Goal: Check status: Check status

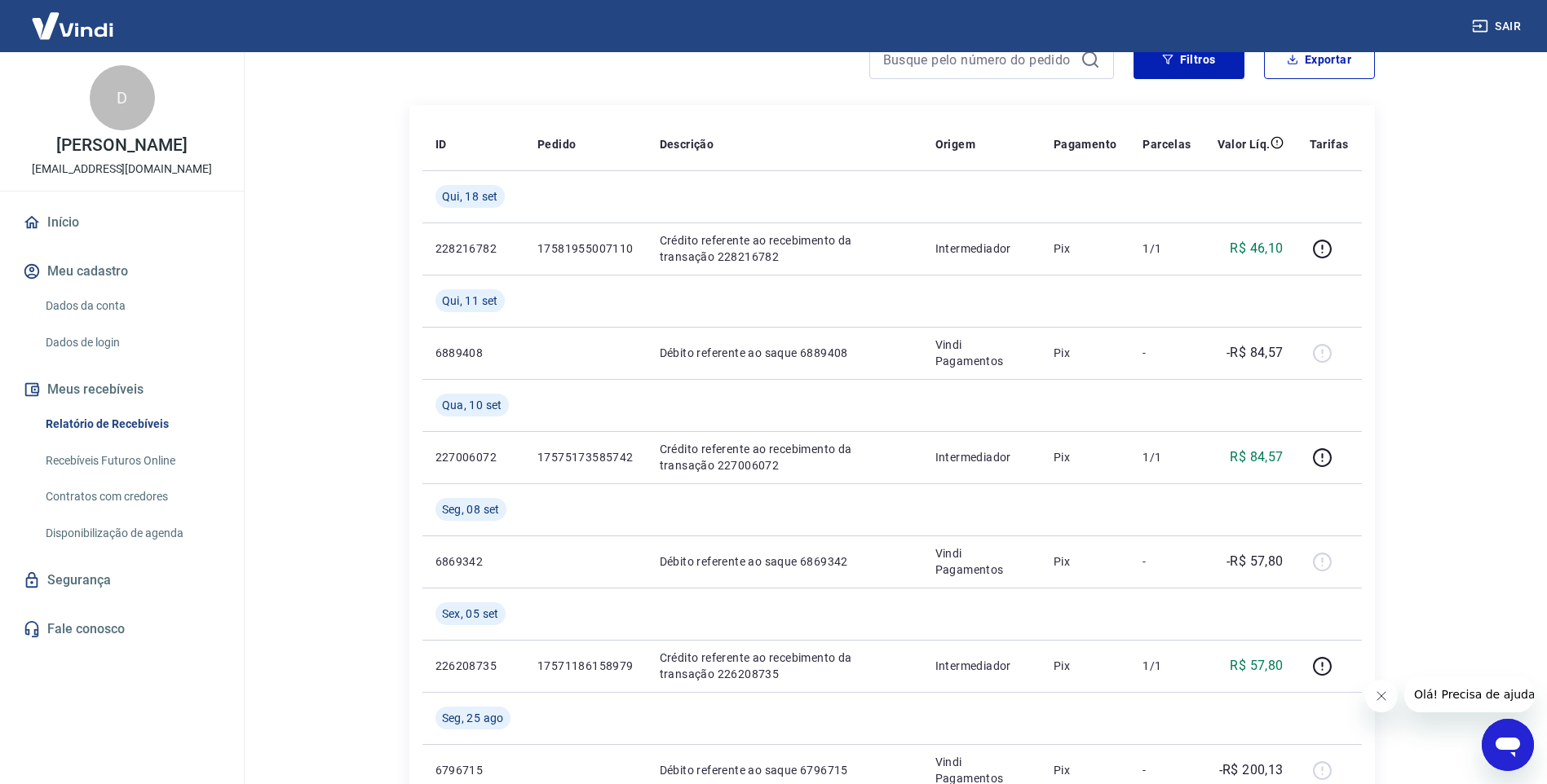
scroll to position [244, 0]
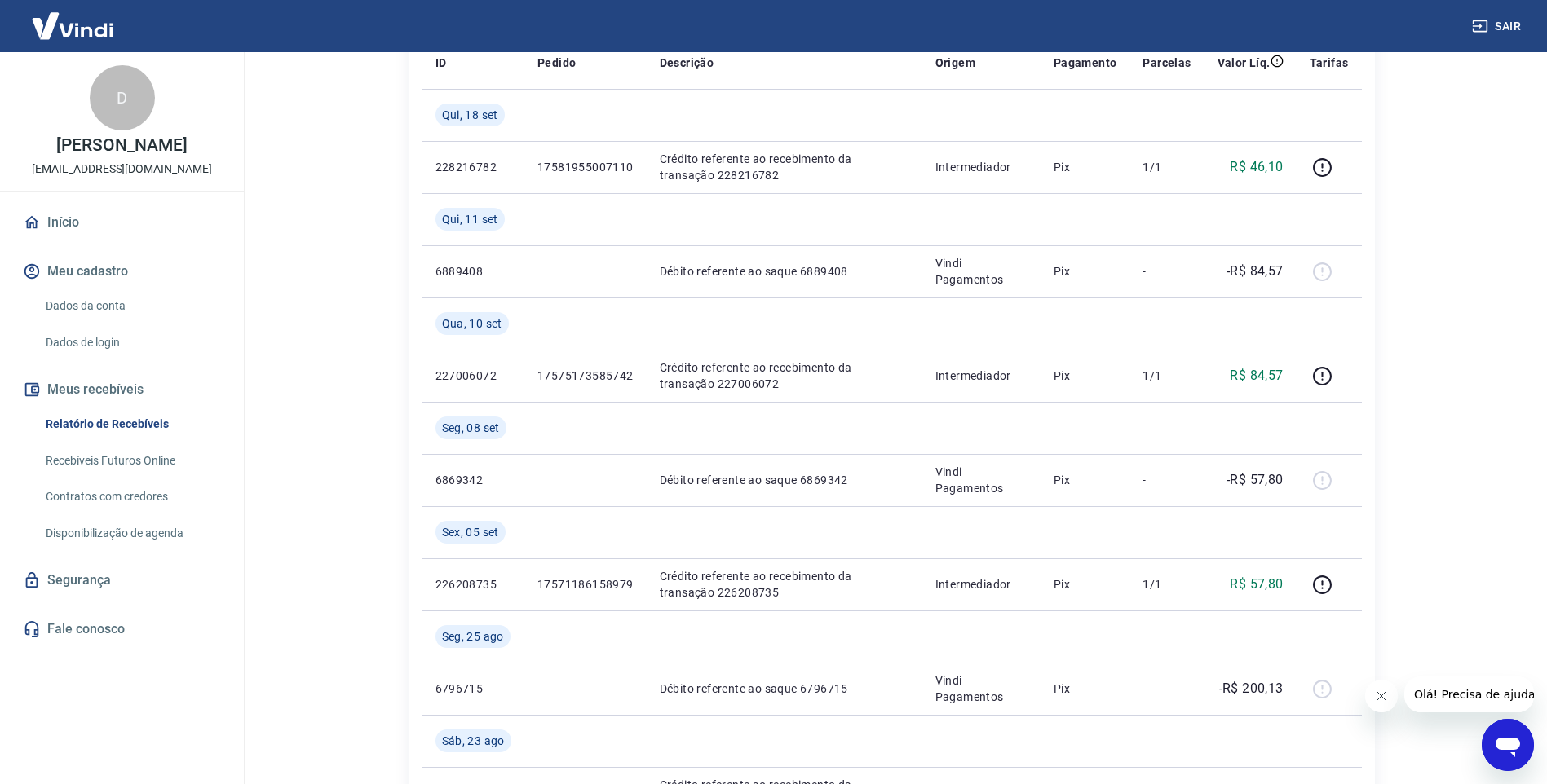
click at [1504, 761] on div "Abrir janela de mensagens" at bounding box center [1508, 745] width 49 height 49
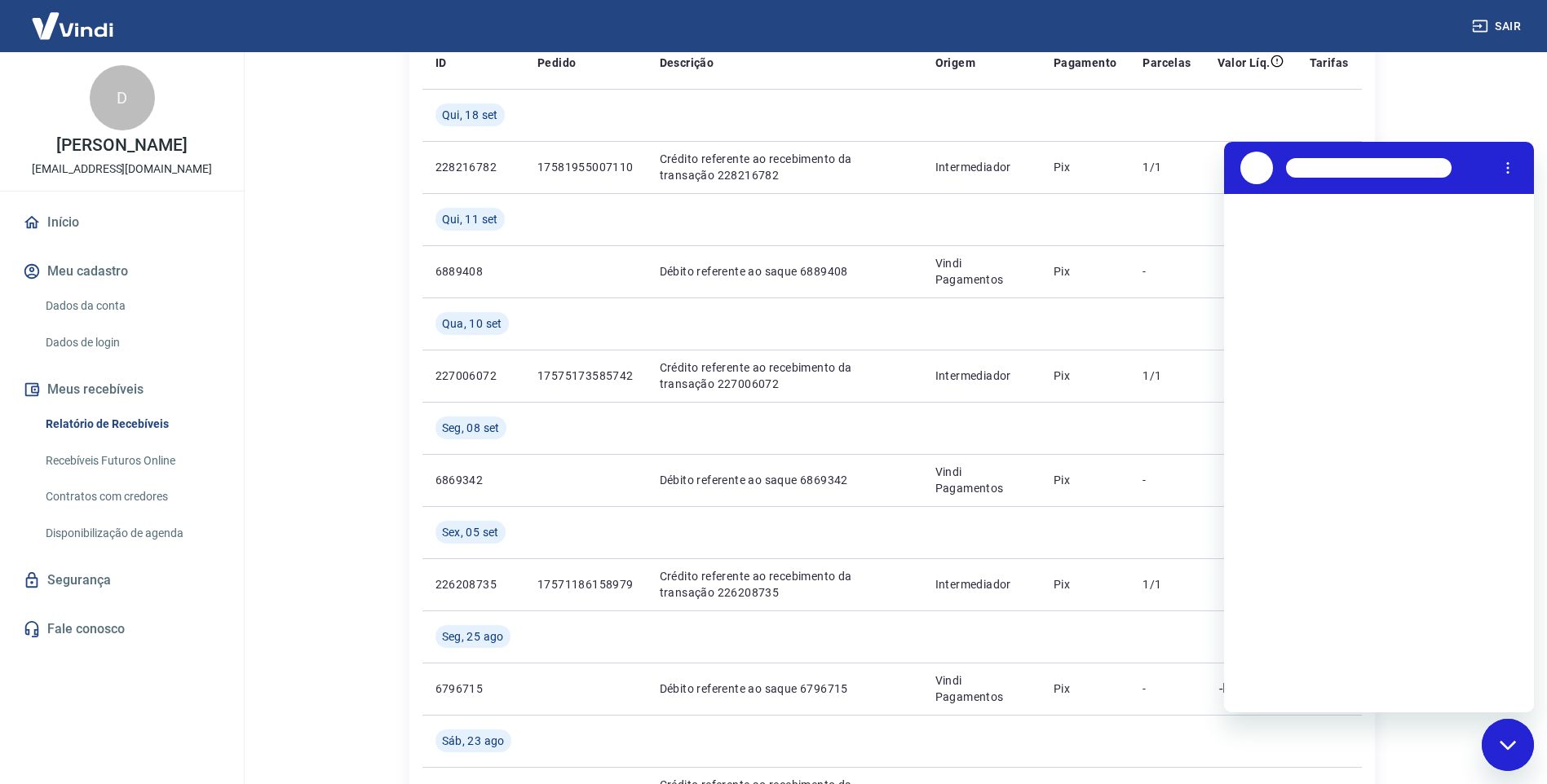
scroll to position [0, 0]
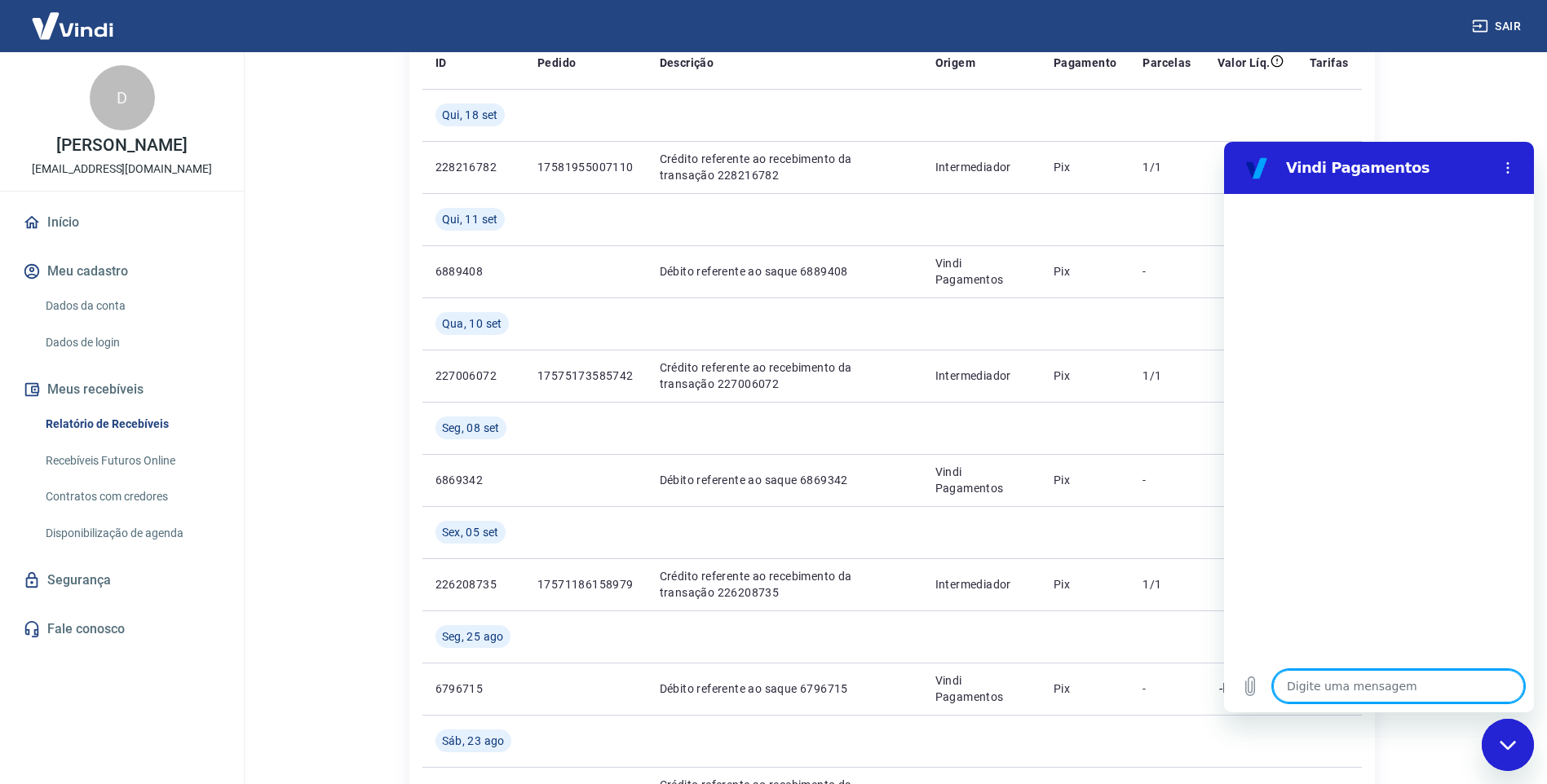
click at [1395, 690] on textarea at bounding box center [1398, 686] width 251 height 32
click at [1472, 85] on main "Início / Meus Recebíveis / Relatório de Recebíveis Relatório de Recebíveis Saib…" at bounding box center [892, 173] width 1310 height 732
click at [1508, 165] on icon "Menu de opções" at bounding box center [1508, 167] width 13 height 13
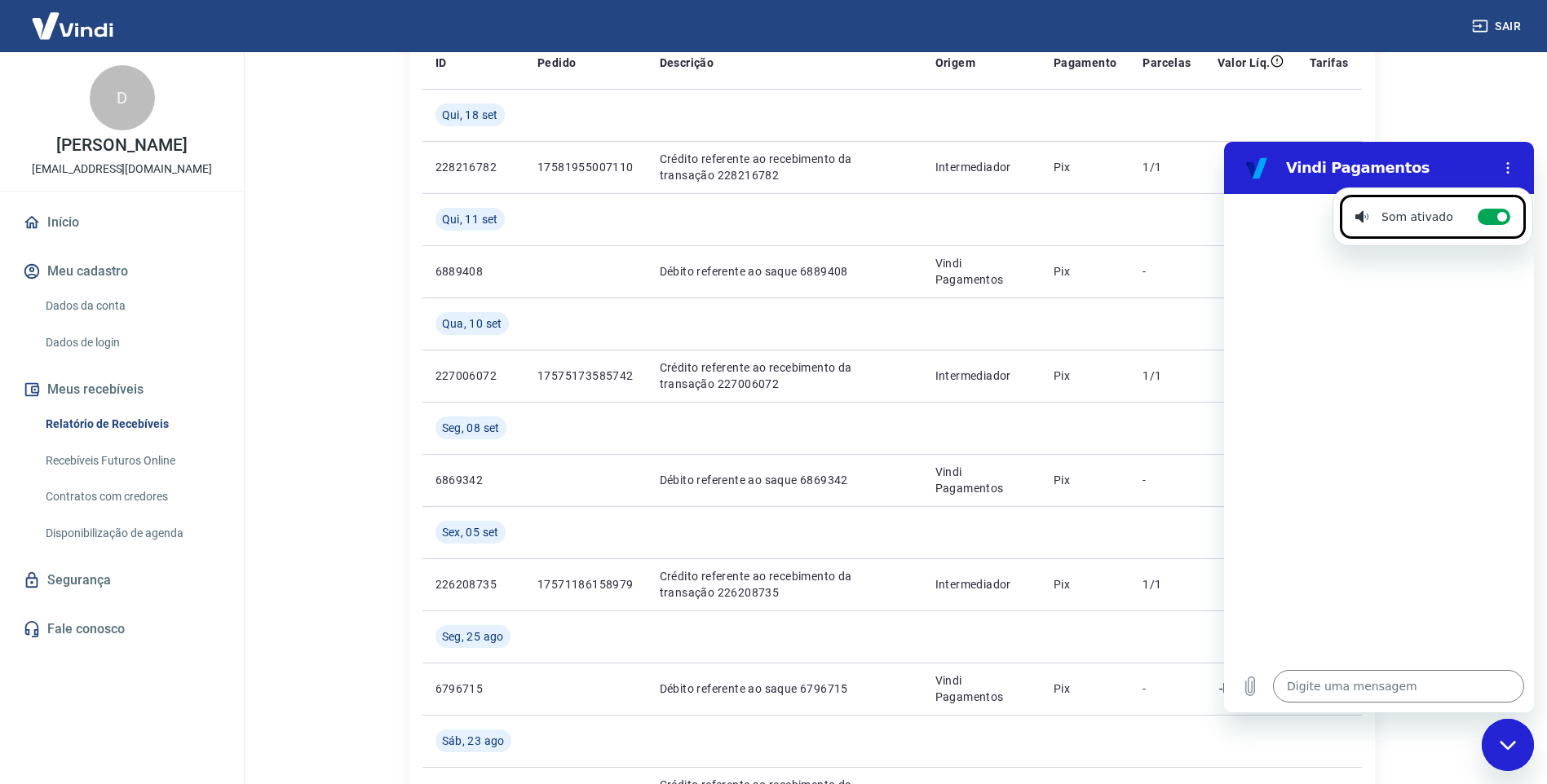
click at [1468, 108] on main "Início / Meus Recebíveis / Relatório de Recebíveis Relatório de Recebíveis Saib…" at bounding box center [892, 173] width 1310 height 732
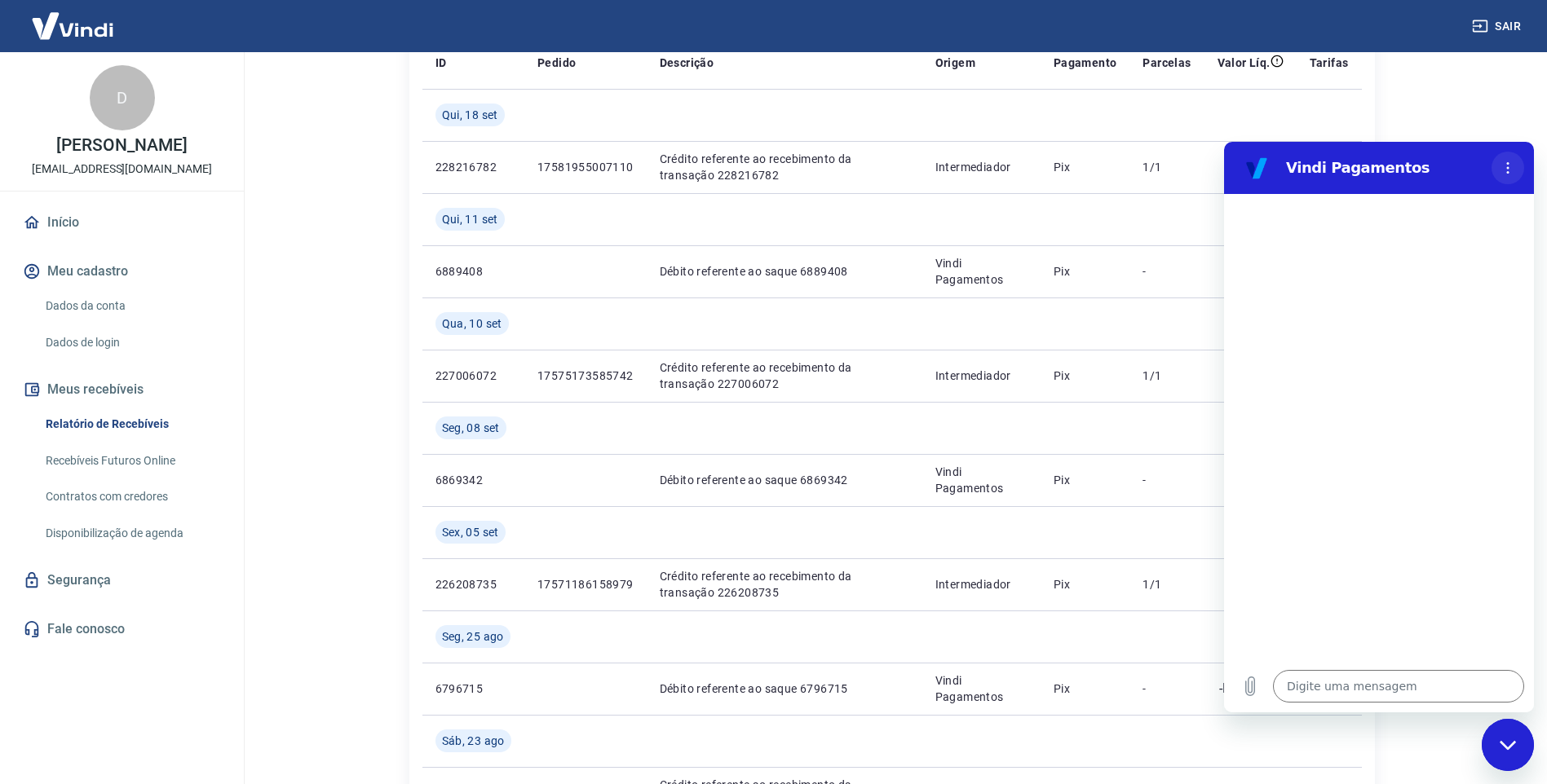
click at [1508, 163] on circle "Menu de opções" at bounding box center [1508, 163] width 3 height 3
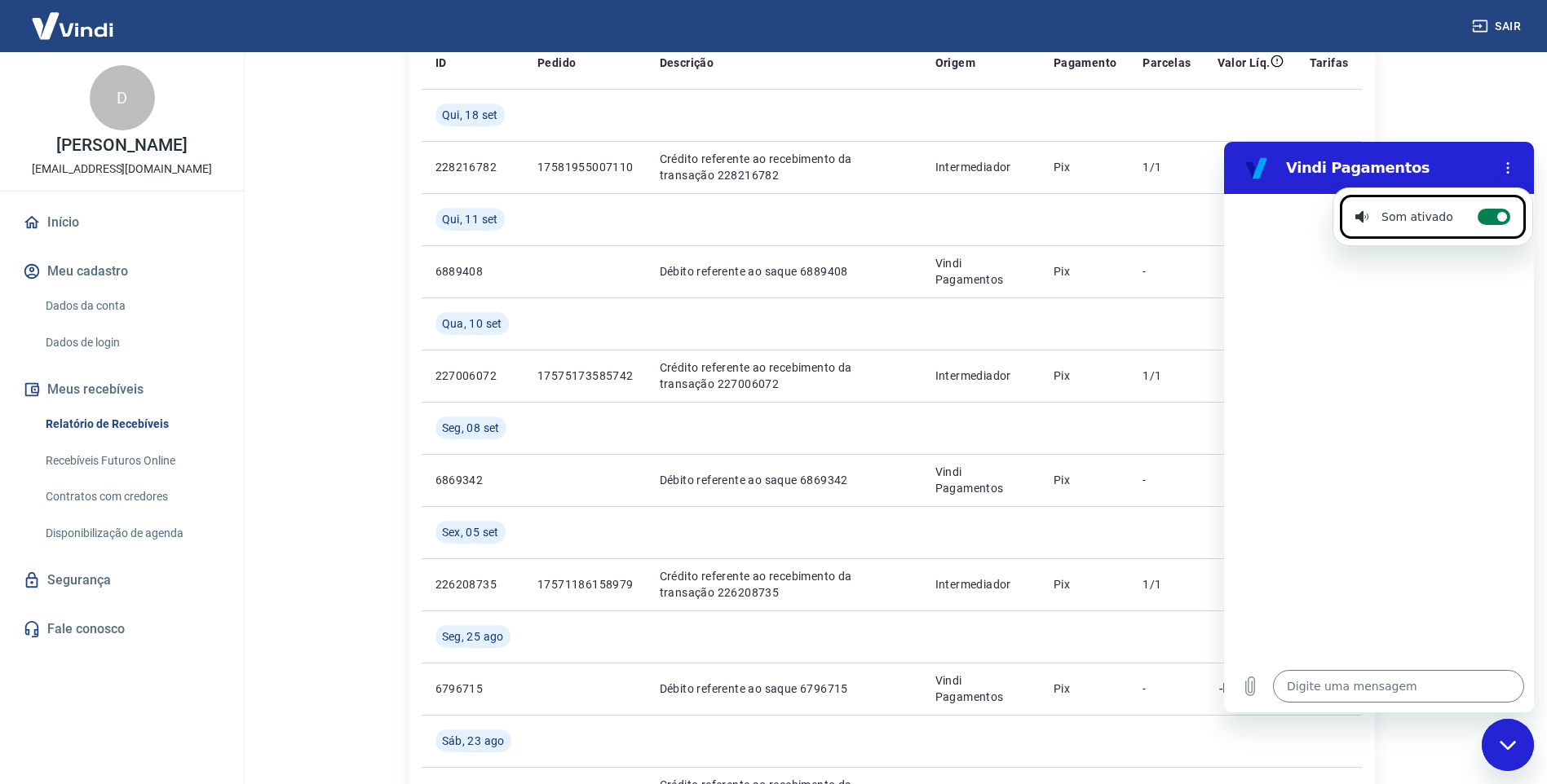
click at [1497, 213] on circle at bounding box center [1501, 216] width 10 height 10
click at [1495, 213] on input "Alternar notificações sonoras" at bounding box center [1494, 216] width 32 height 17
checkbox input "false"
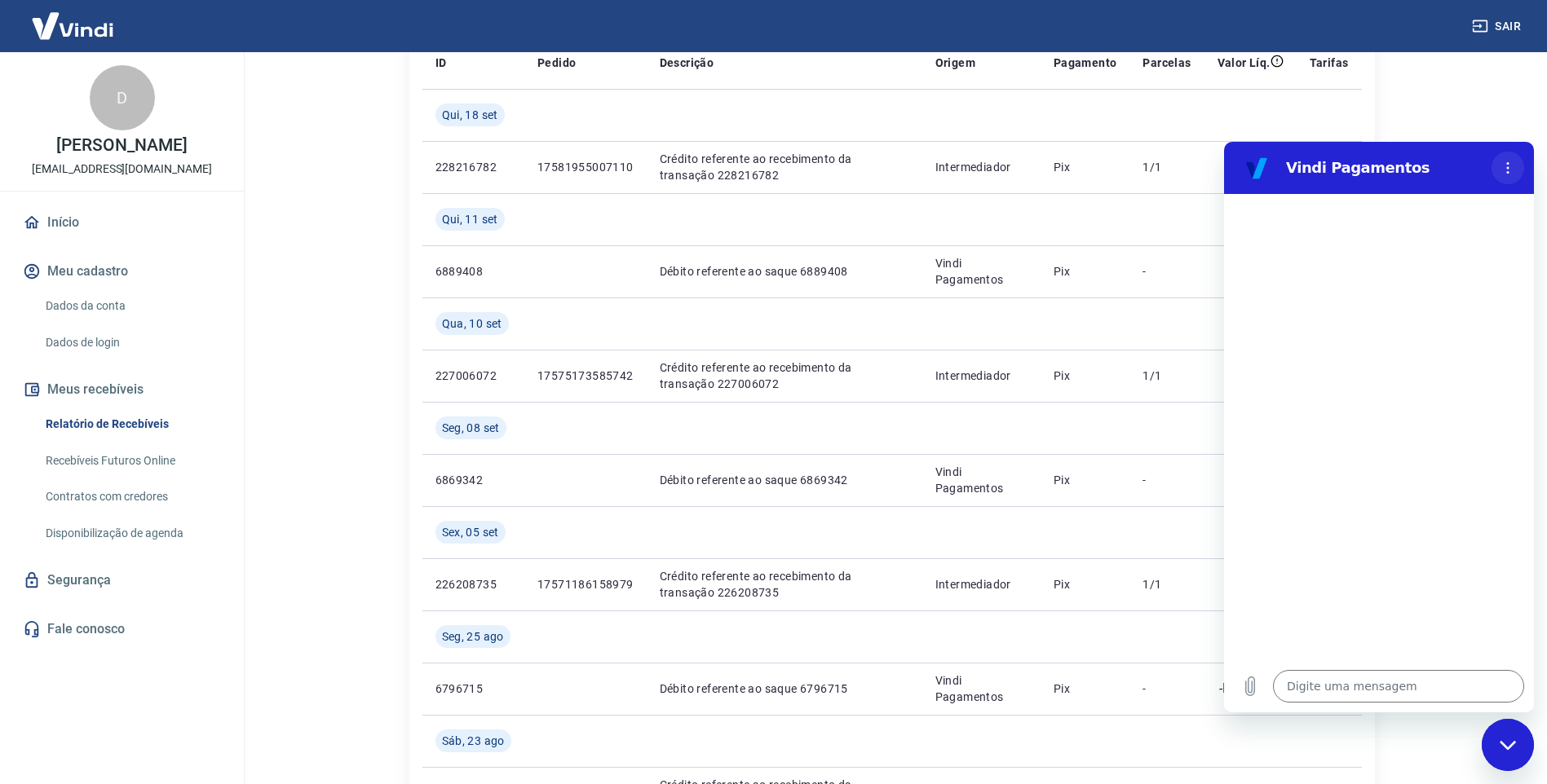
click at [1508, 166] on icon "Menu de opções" at bounding box center [1508, 167] width 13 height 13
drag, startPoint x: 1454, startPoint y: 170, endPoint x: 1440, endPoint y: 159, distance: 17.8
click at [1454, 168] on h2 "Vindi Pagamentos" at bounding box center [1385, 168] width 199 height 19
click at [1506, 753] on div "Fechar janela de mensagens" at bounding box center [1508, 745] width 49 height 49
type textarea "x"
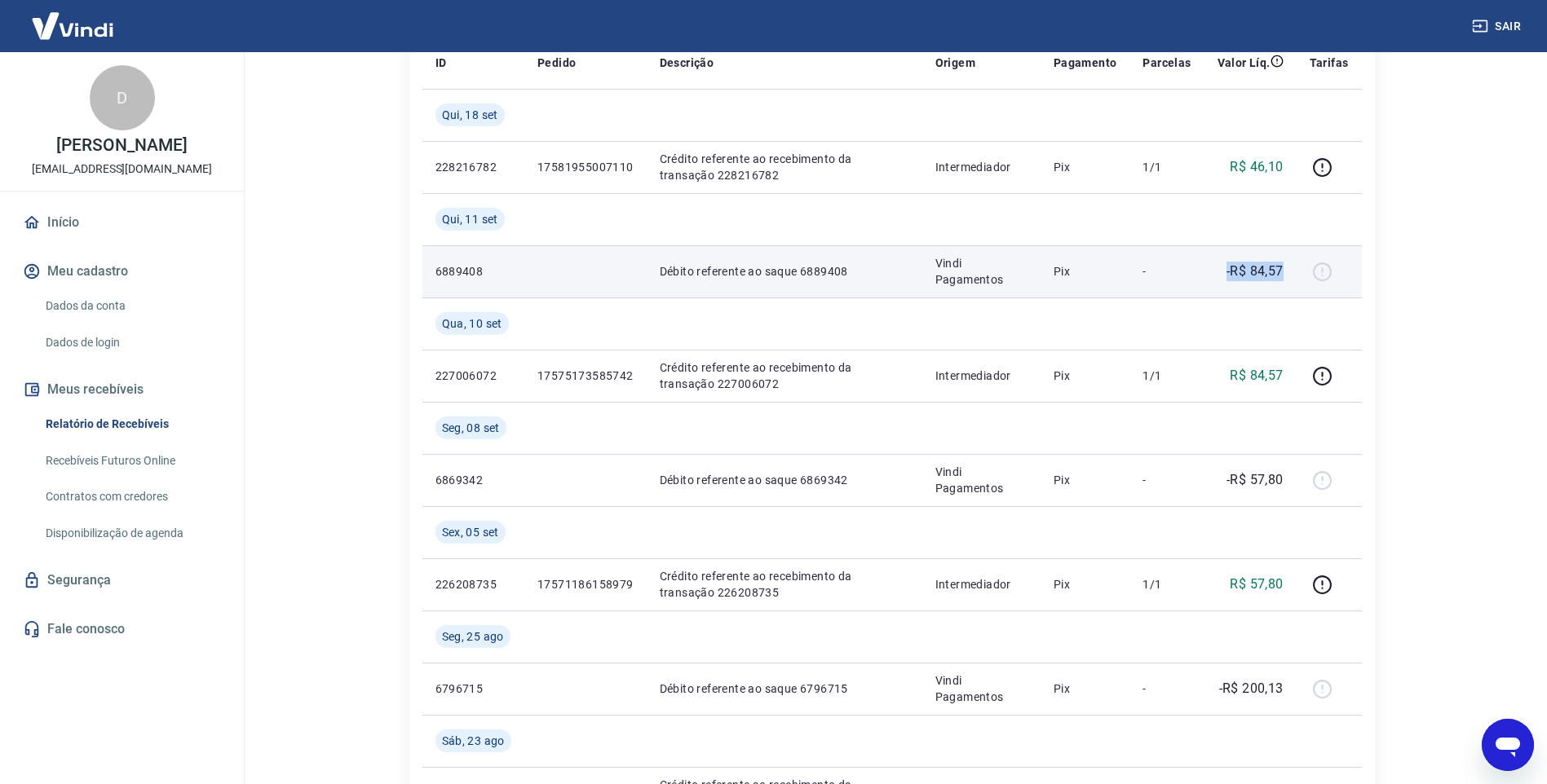
drag, startPoint x: 1222, startPoint y: 267, endPoint x: 1288, endPoint y: 269, distance: 66.0
click at [1288, 269] on td "-R$ 84,57" at bounding box center [1250, 272] width 92 height 53
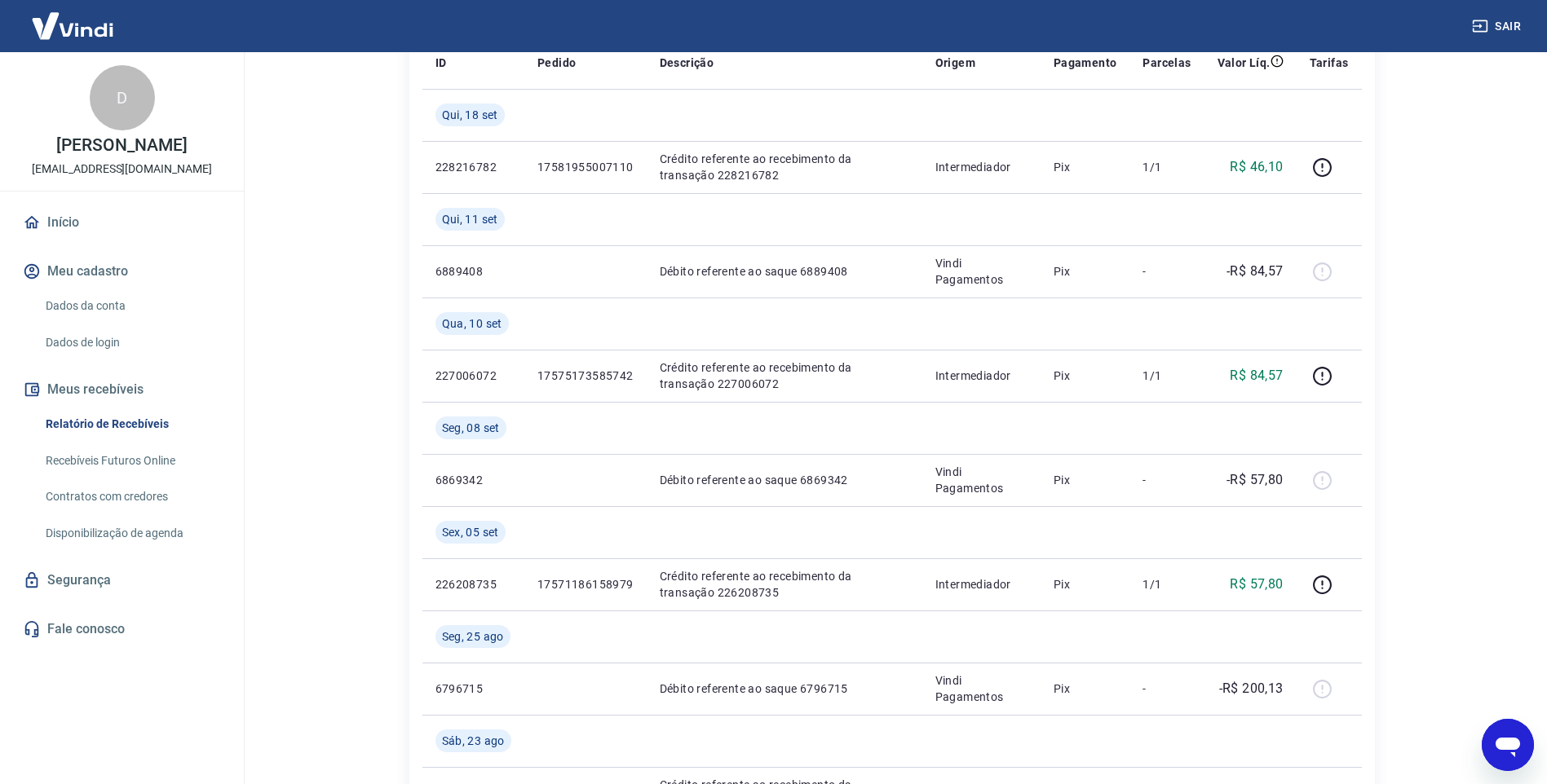
drag, startPoint x: 1320, startPoint y: 285, endPoint x: 1382, endPoint y: 309, distance: 66.5
click at [1382, 309] on div "Início / Meus Recebíveis / Relatório de Recebíveis Relatório de Recebíveis Saib…" at bounding box center [892, 412] width 1005 height 1210
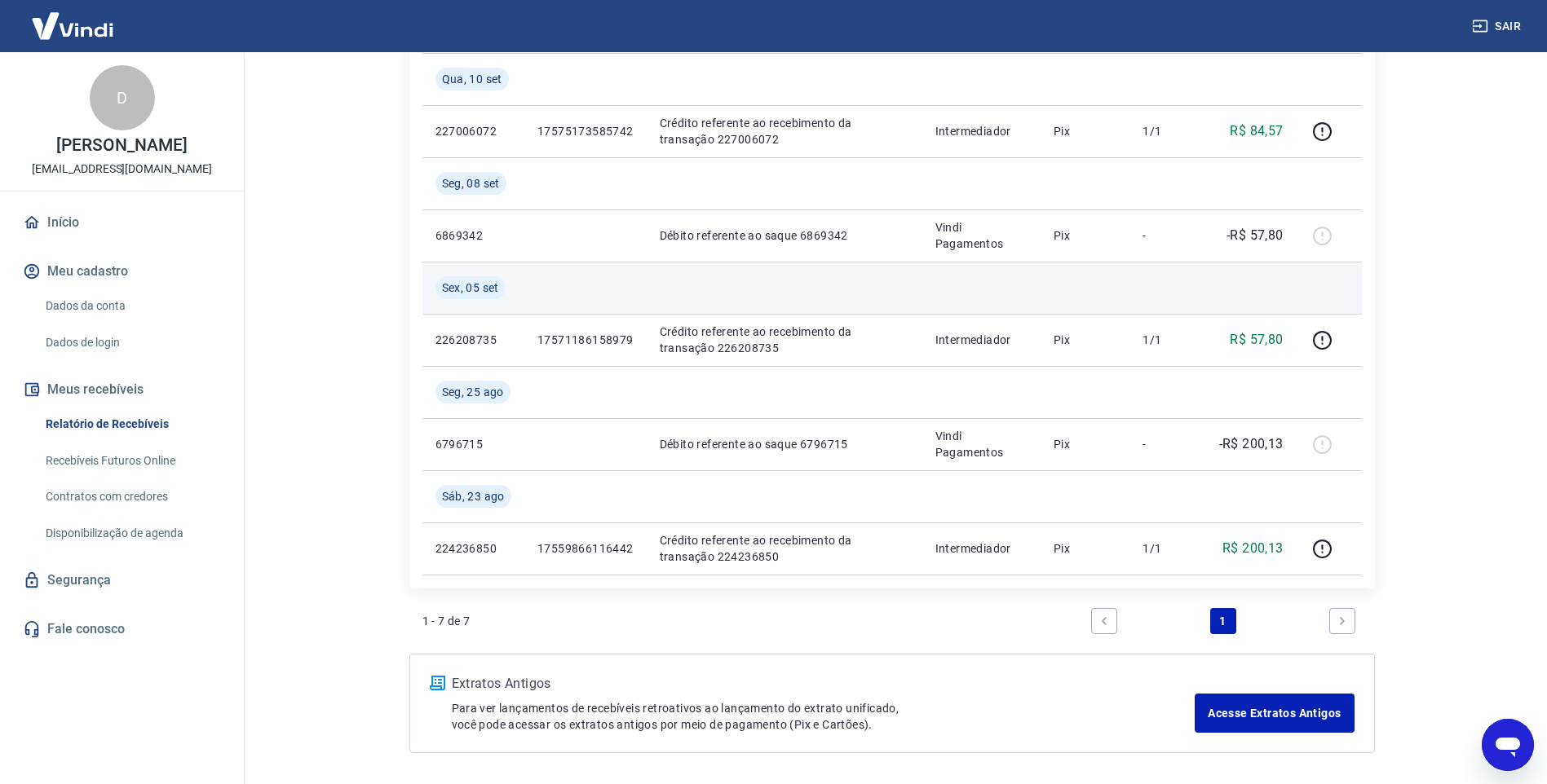
scroll to position [548, 0]
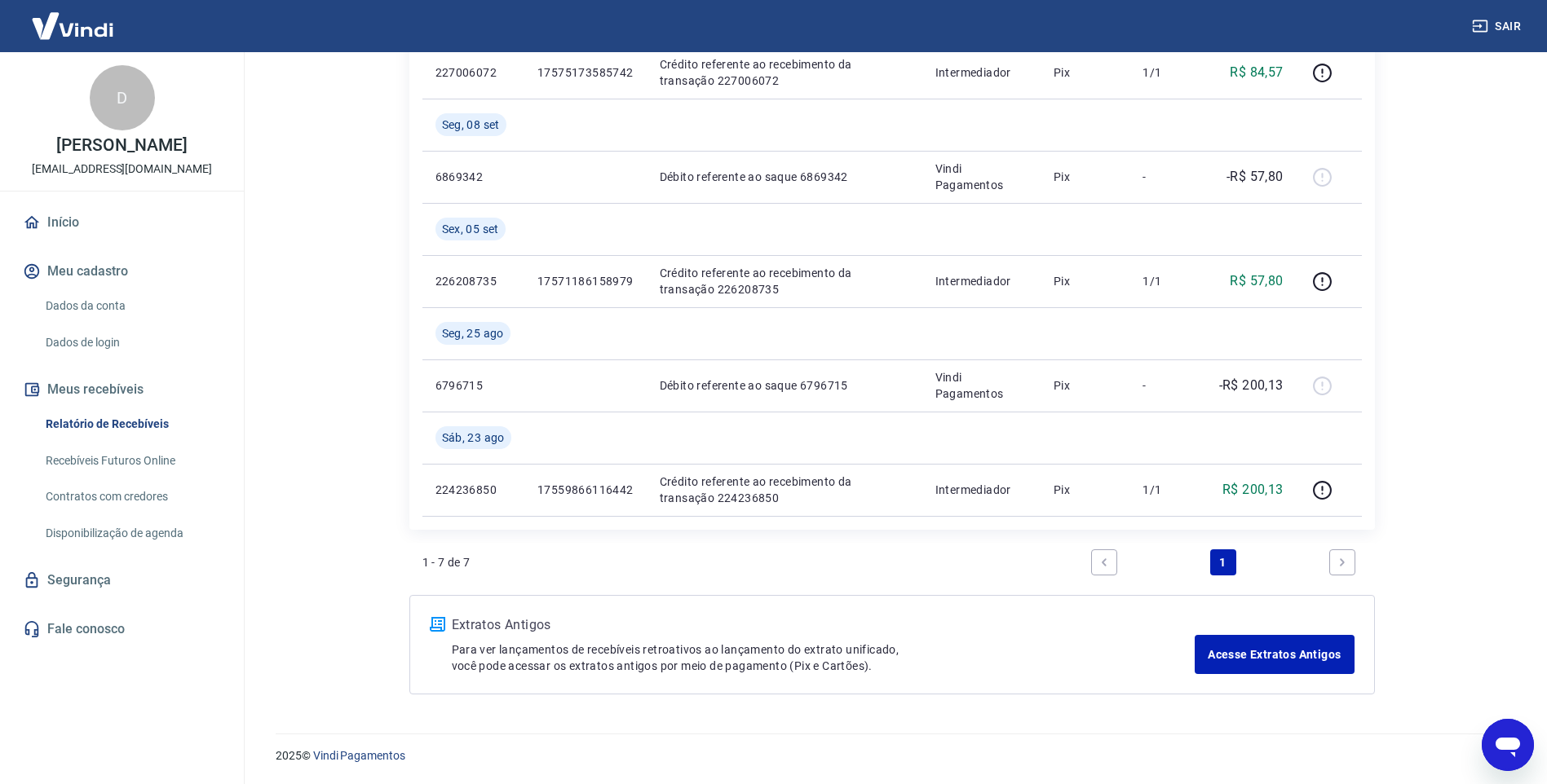
click at [1343, 569] on link "Next page" at bounding box center [1342, 562] width 26 height 26
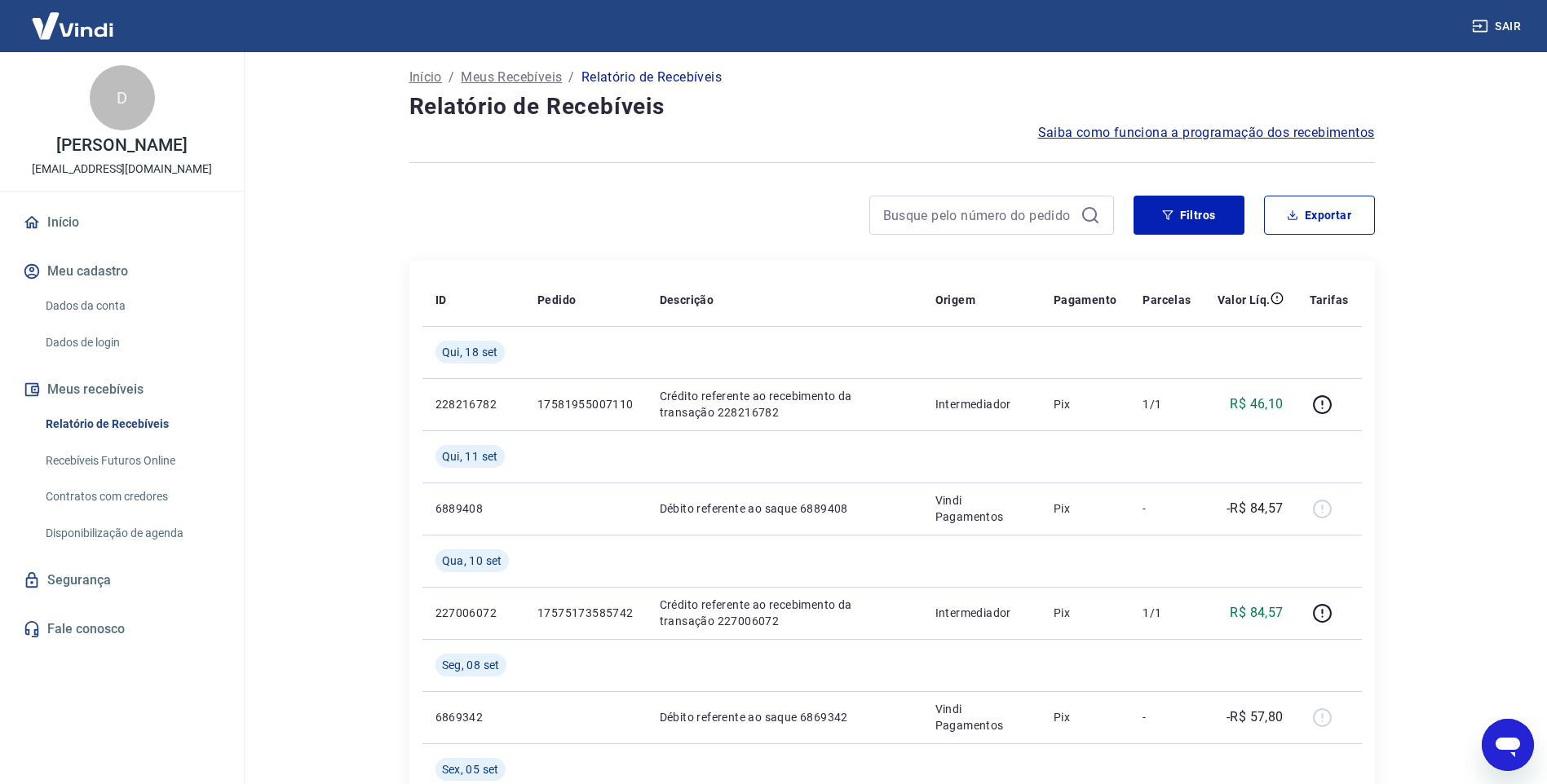
scroll to position [0, 0]
